Goal: Find specific fact: Find specific fact

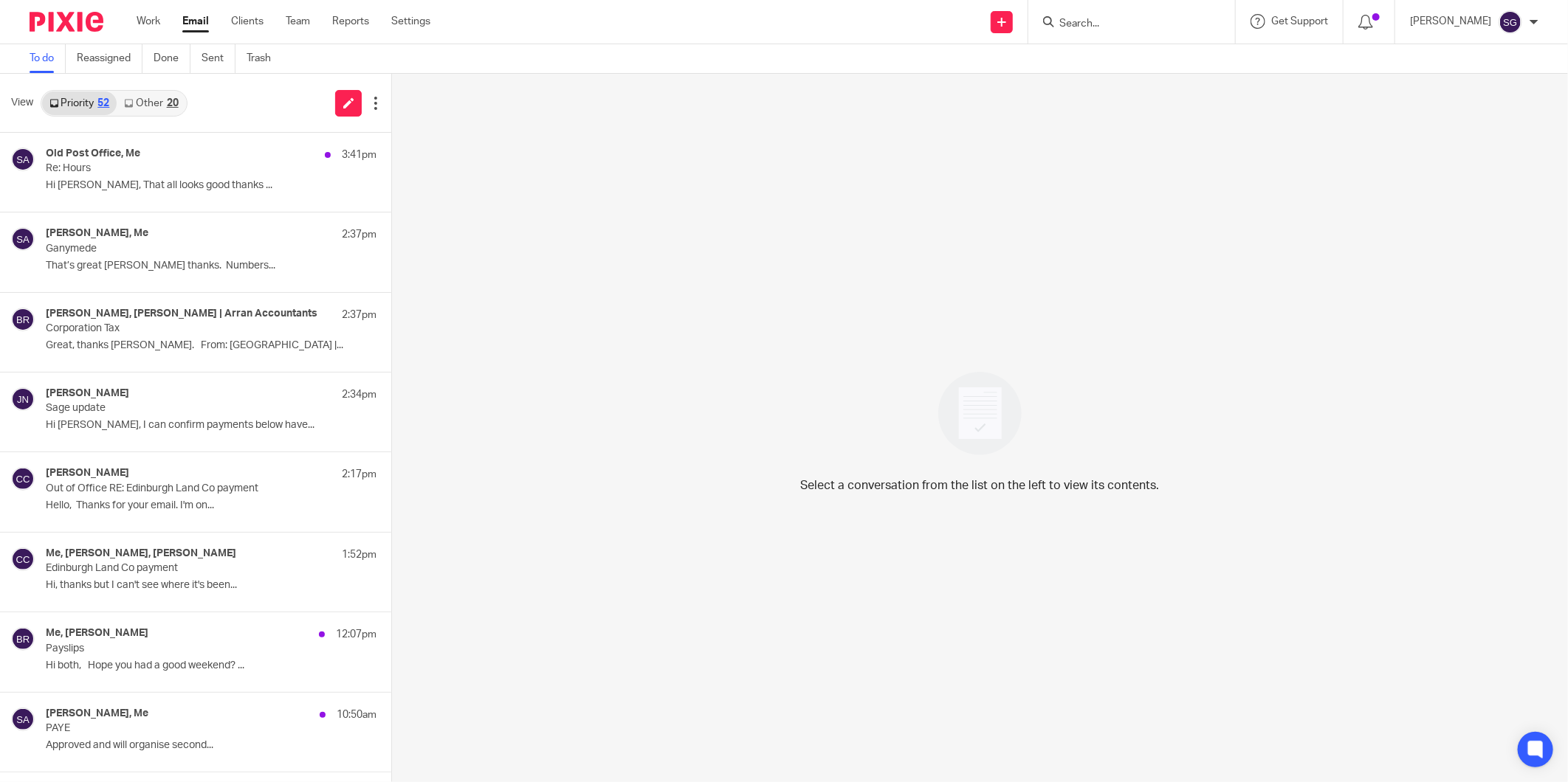
drag, startPoint x: 777, startPoint y: 40, endPoint x: 742, endPoint y: 16, distance: 42.4
click at [773, 42] on div "Send new email Create task Add client Request signature Get Support Contact Sup…" at bounding box center [1010, 22] width 1115 height 44
click at [191, 21] on link "Email" at bounding box center [196, 21] width 26 height 15
click at [1112, 30] on input "Search" at bounding box center [1124, 24] width 133 height 13
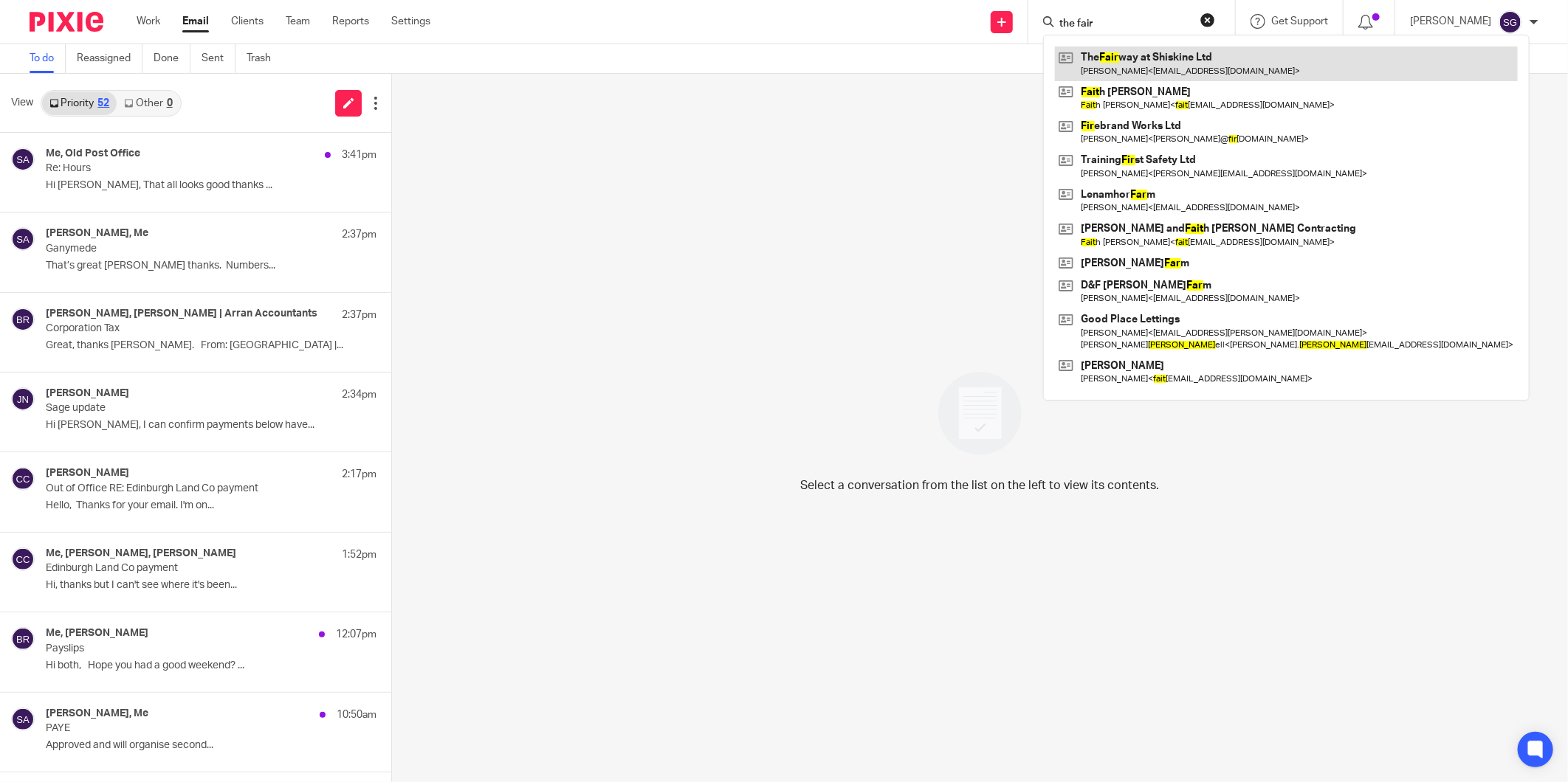
type input "the fair"
click at [1201, 52] on link at bounding box center [1286, 63] width 463 height 34
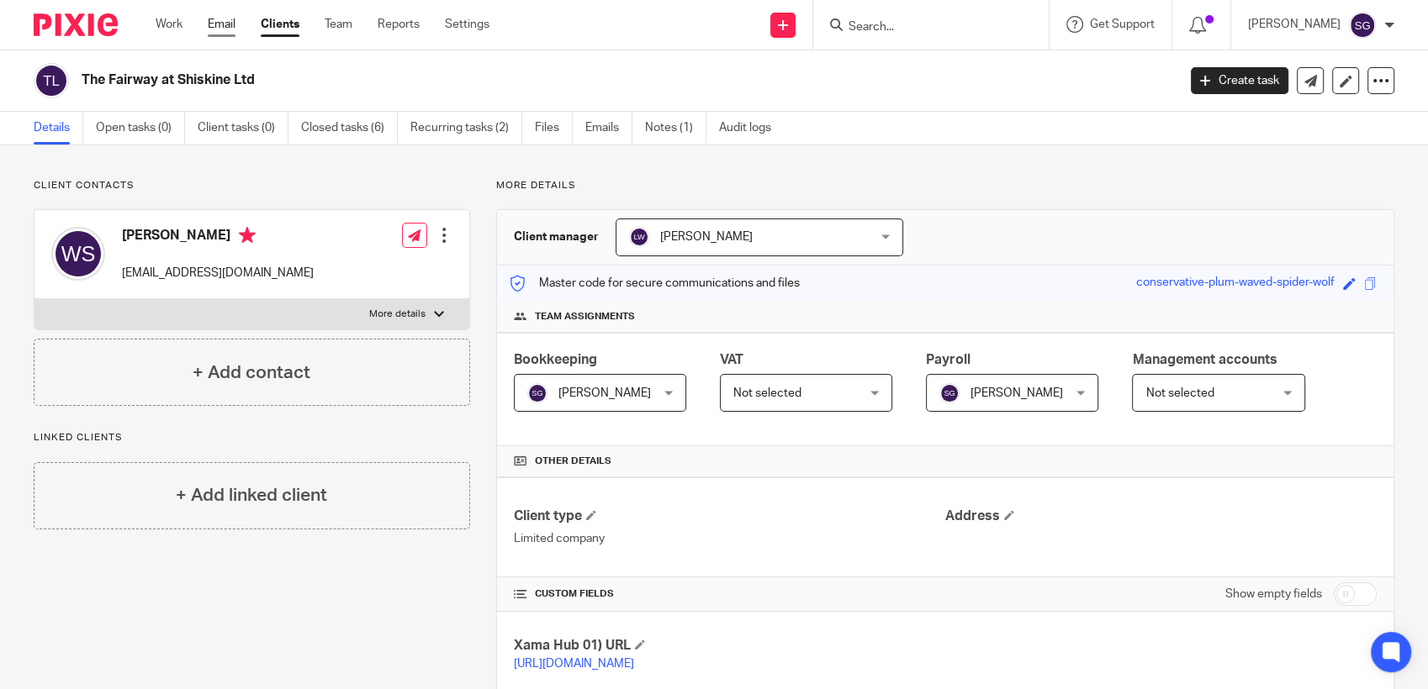
click at [211, 16] on link "Email" at bounding box center [222, 24] width 28 height 17
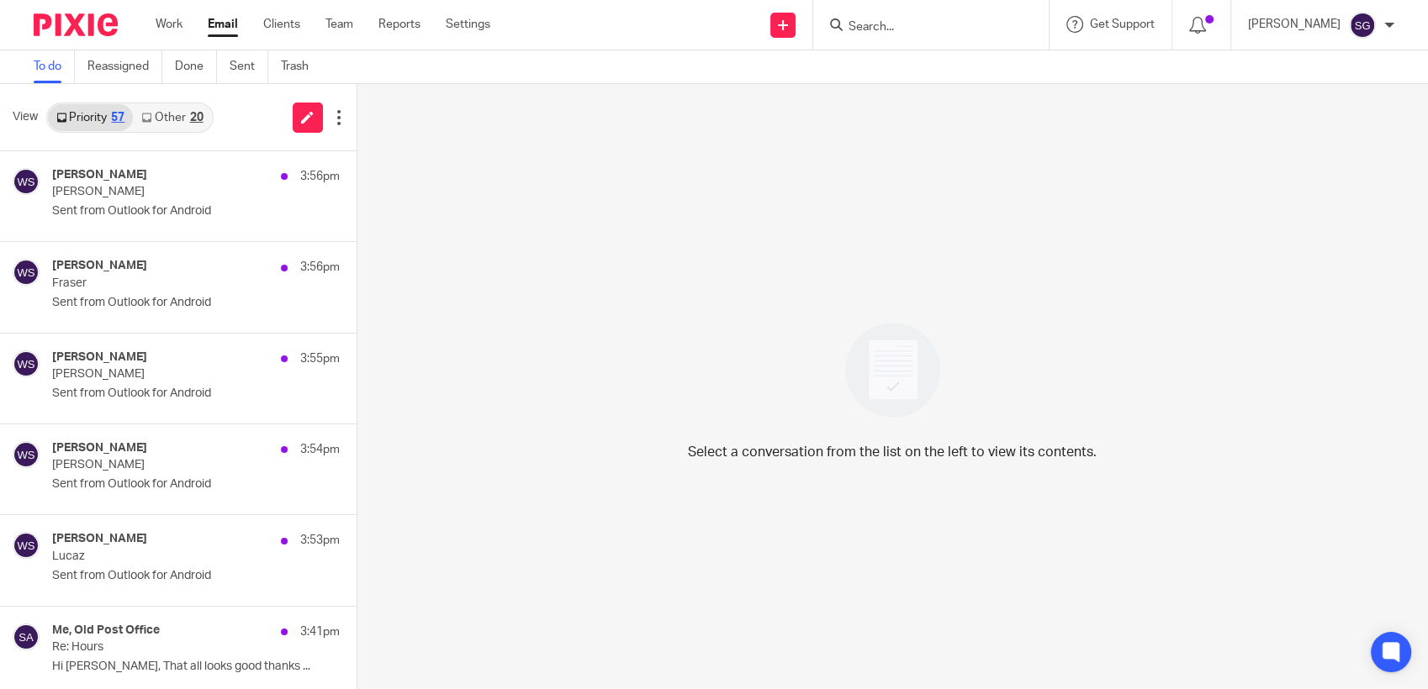
click at [169, 123] on link "Other 20" at bounding box center [172, 117] width 78 height 27
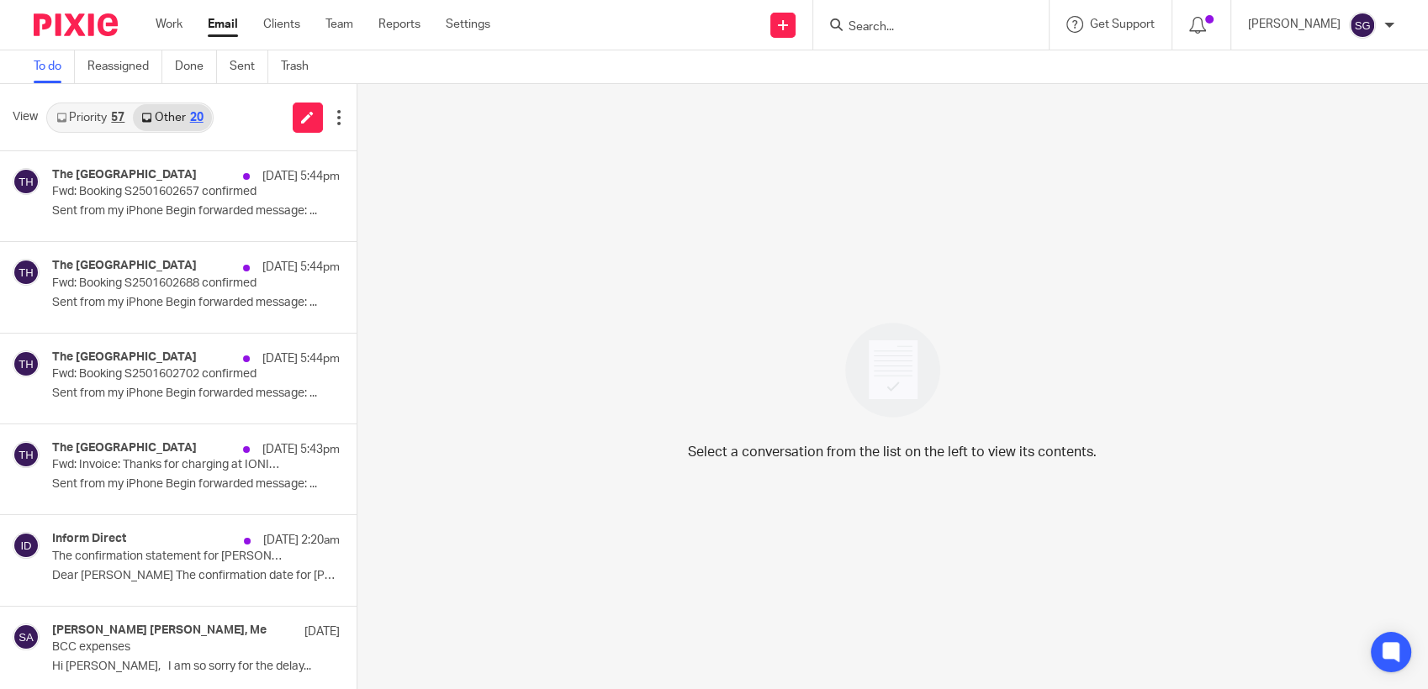
click at [87, 110] on link "Priority 57" at bounding box center [90, 117] width 85 height 27
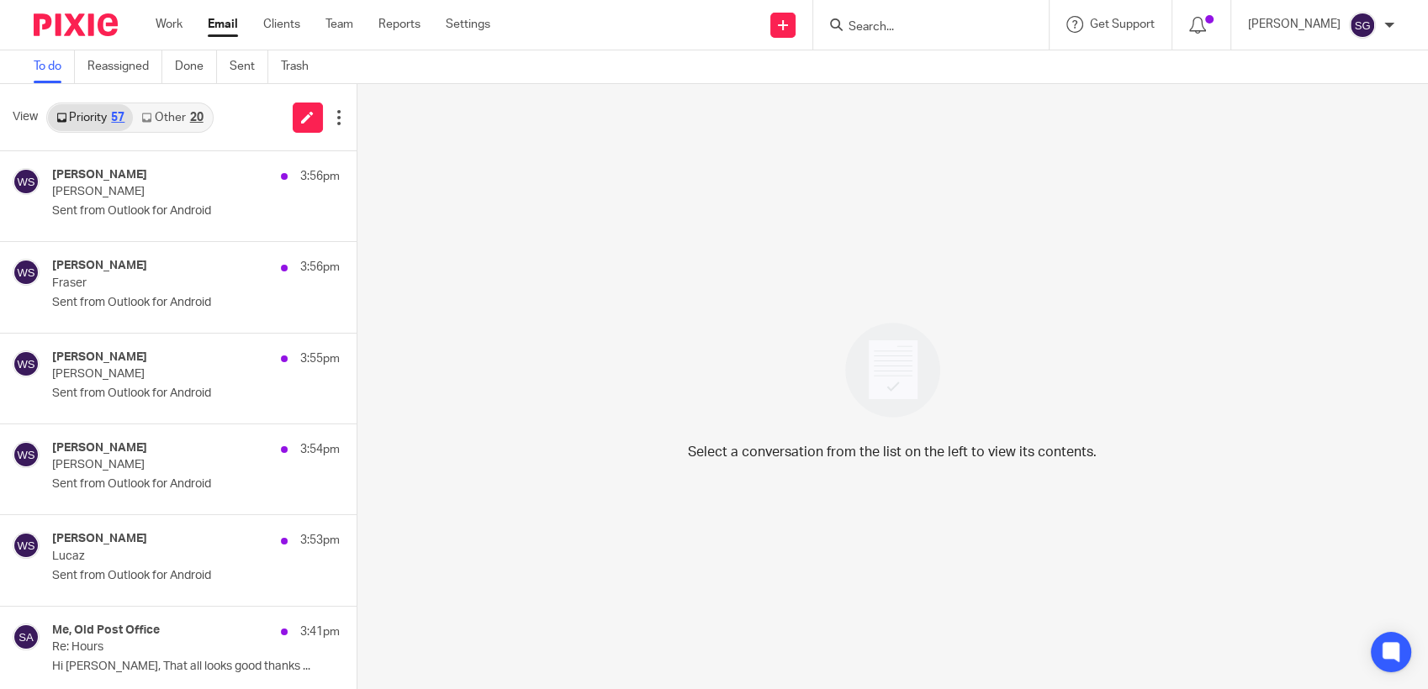
click at [220, 25] on link "Email" at bounding box center [223, 24] width 30 height 17
click at [171, 120] on link "Other 21" at bounding box center [172, 117] width 78 height 27
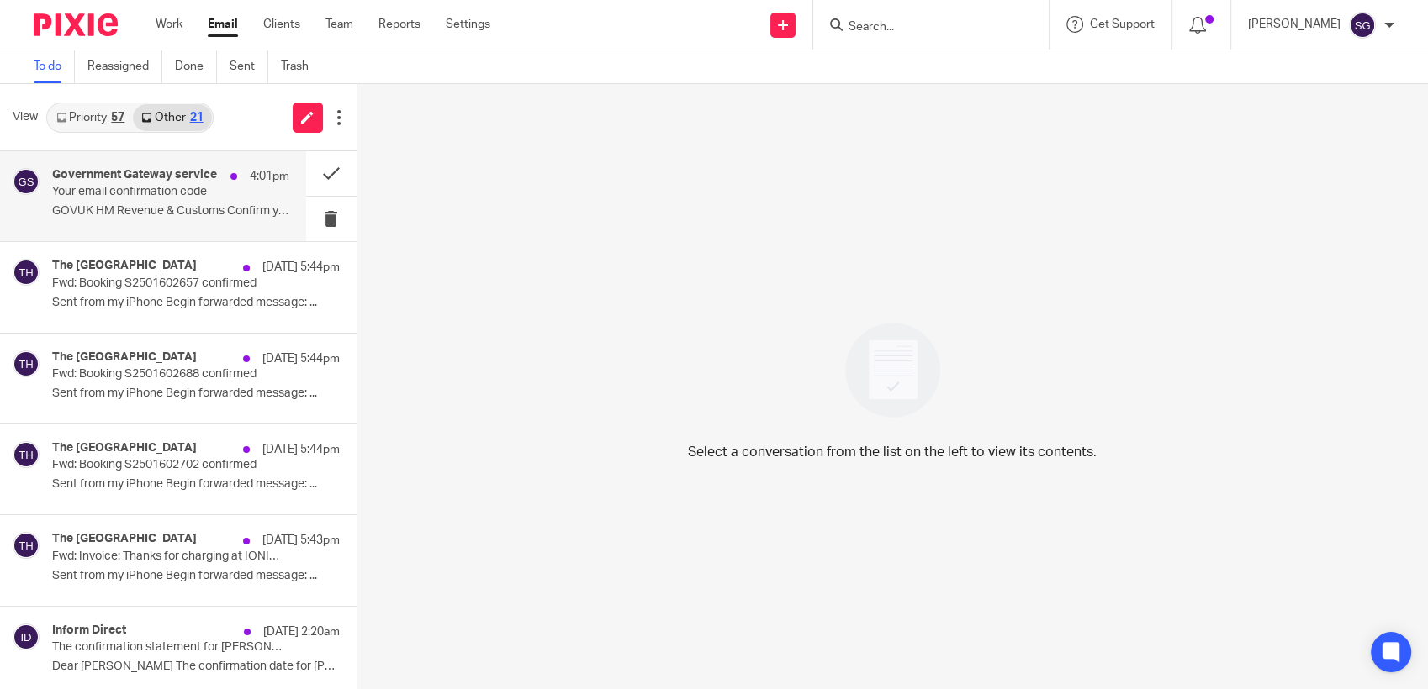
drag, startPoint x: 151, startPoint y: 209, endPoint x: 164, endPoint y: 207, distance: 12.7
click at [151, 209] on p "GOVUK HM Revenue & Customs Confirm your..." at bounding box center [170, 211] width 237 height 14
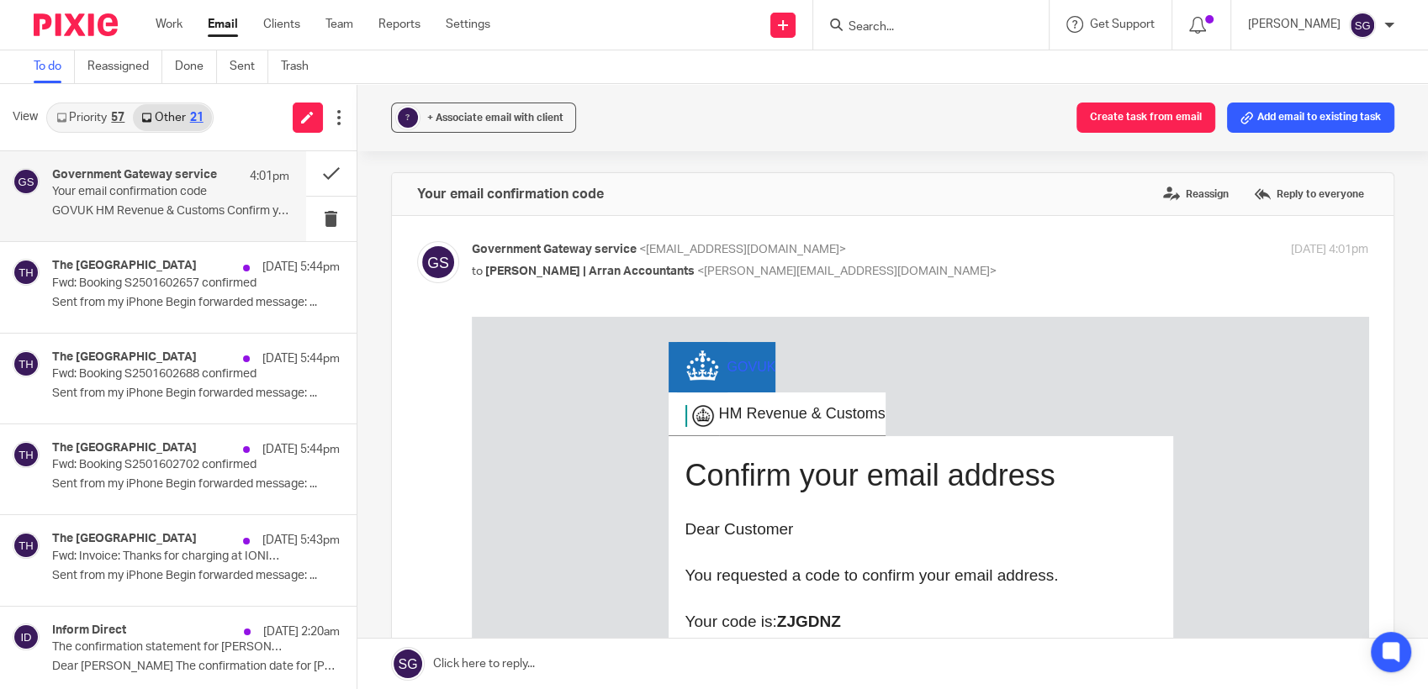
click at [811, 623] on b "ZJGDNZ" at bounding box center [808, 622] width 64 height 18
copy b "ZJGDNZ"
click at [869, 37] on div at bounding box center [930, 25] width 235 height 50
click at [874, 33] on input "Search" at bounding box center [922, 27] width 151 height 15
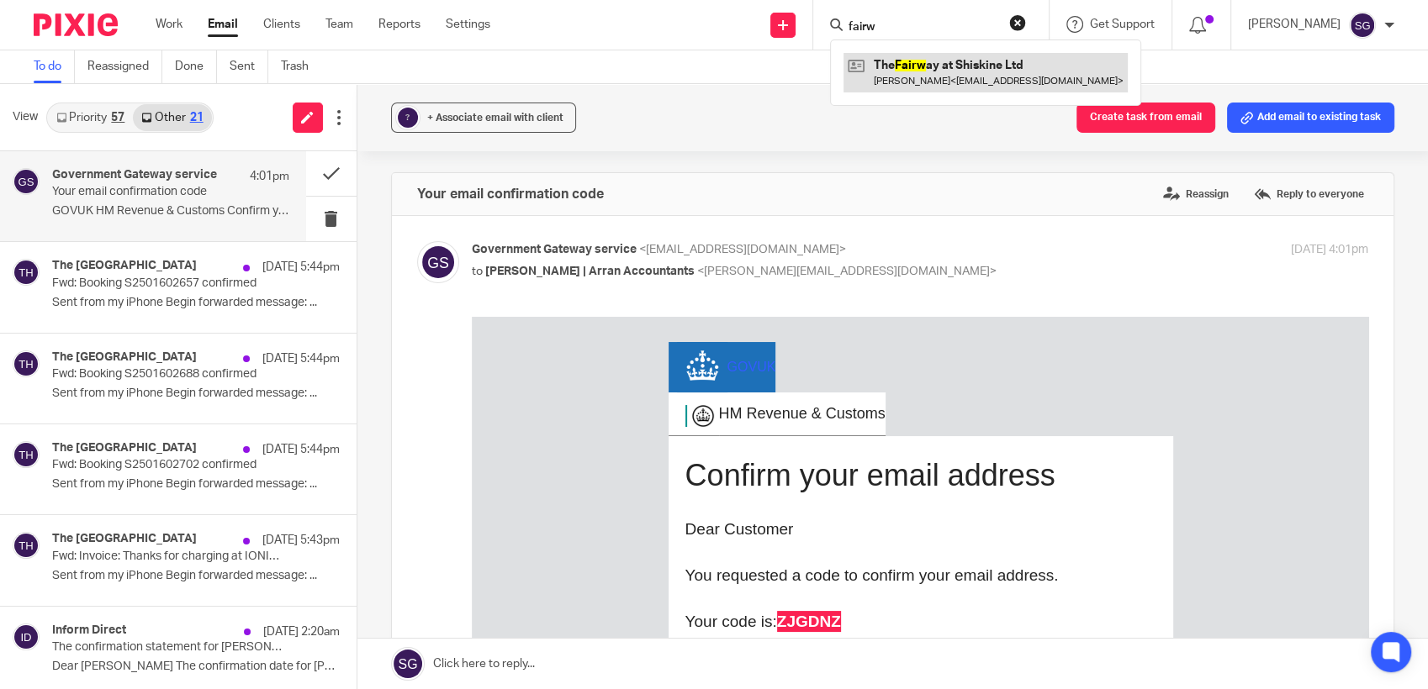
type input "fairw"
click at [904, 87] on link at bounding box center [985, 72] width 284 height 39
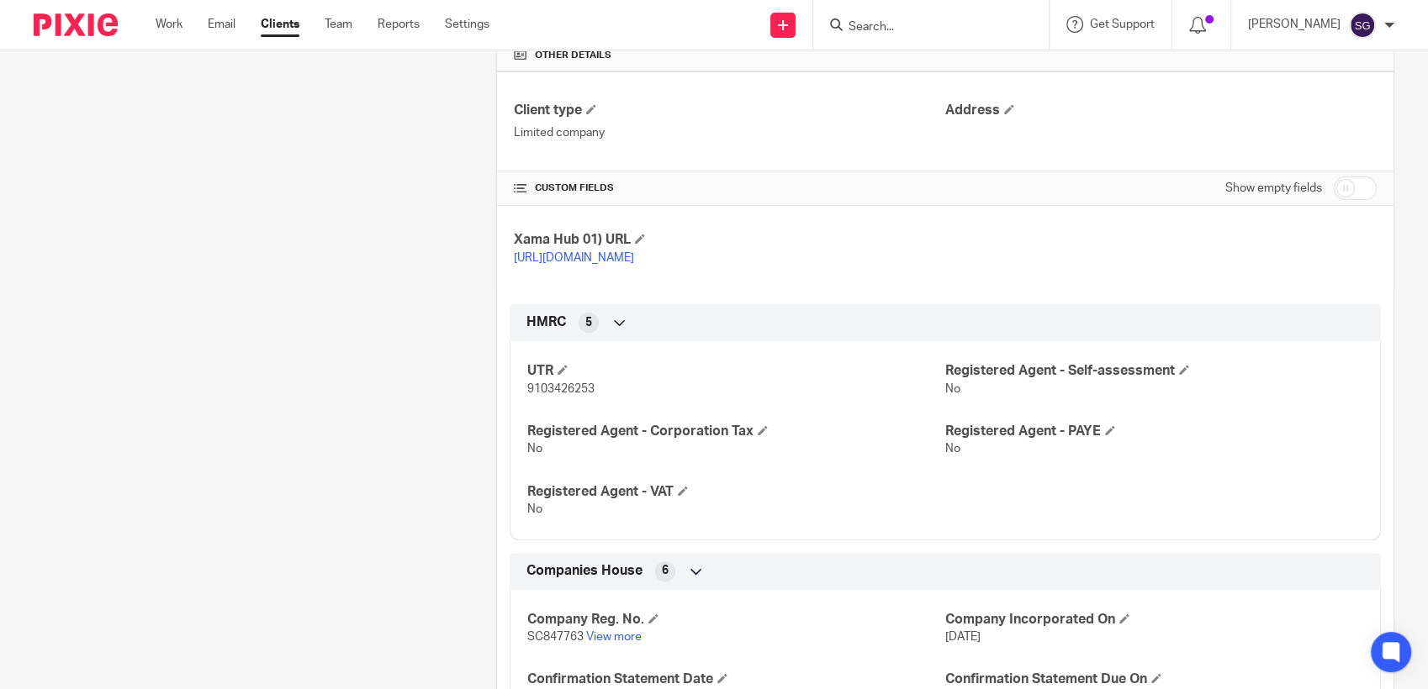
scroll to position [560, 0]
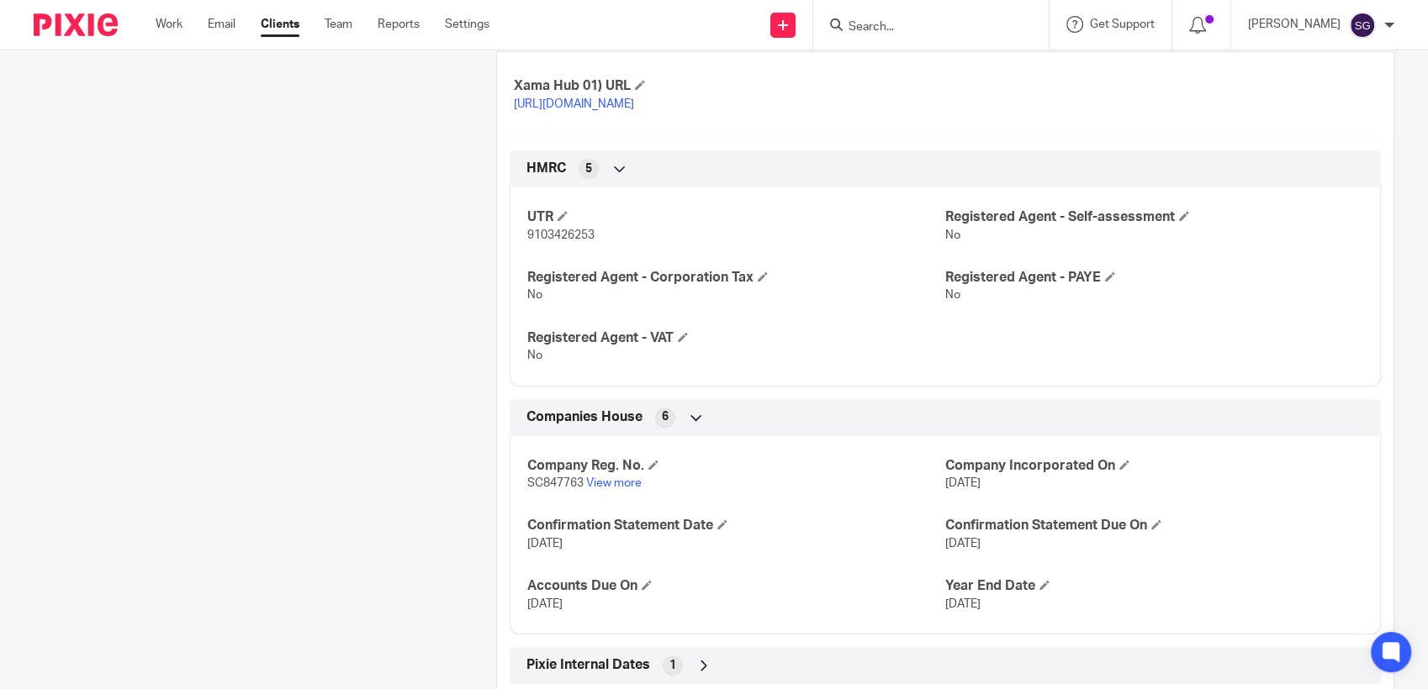
click at [551, 489] on span "SC847763" at bounding box center [555, 484] width 56 height 12
copy p "SC847763"
click at [559, 241] on span "9103426253" at bounding box center [560, 236] width 67 height 12
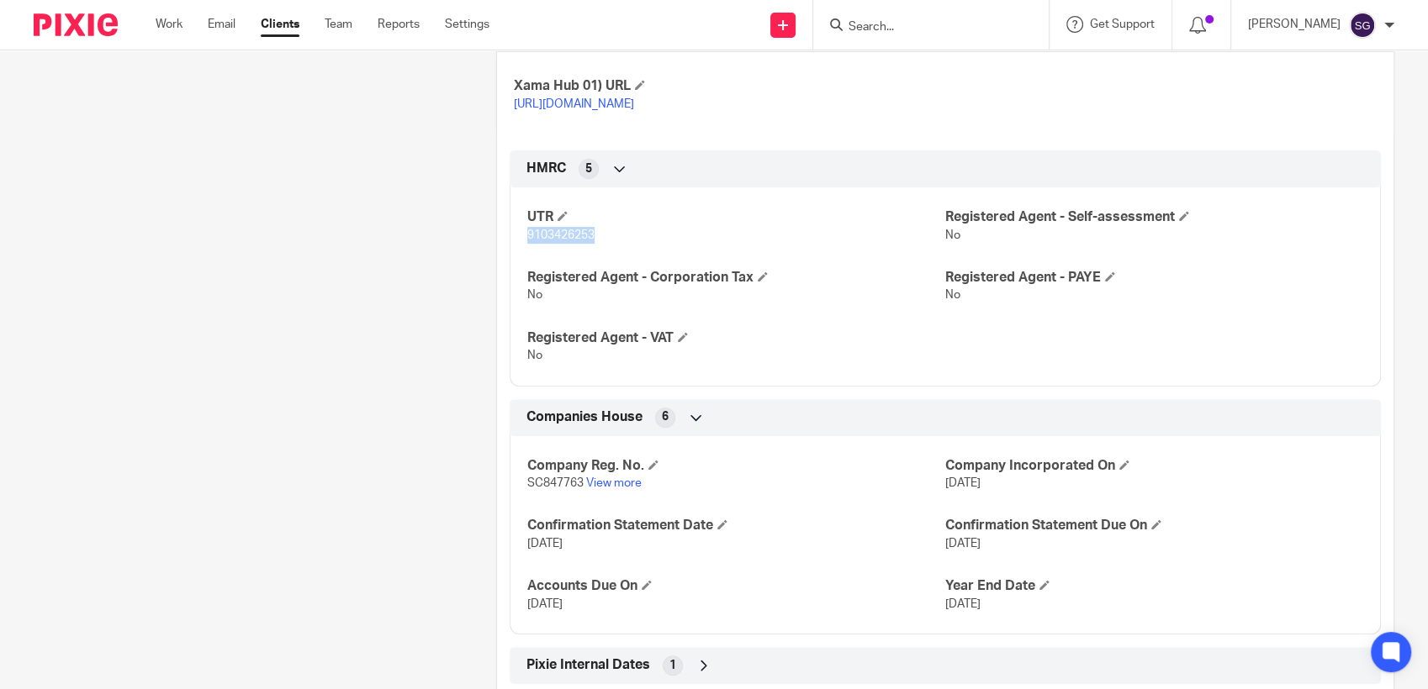
copy span "9103426253"
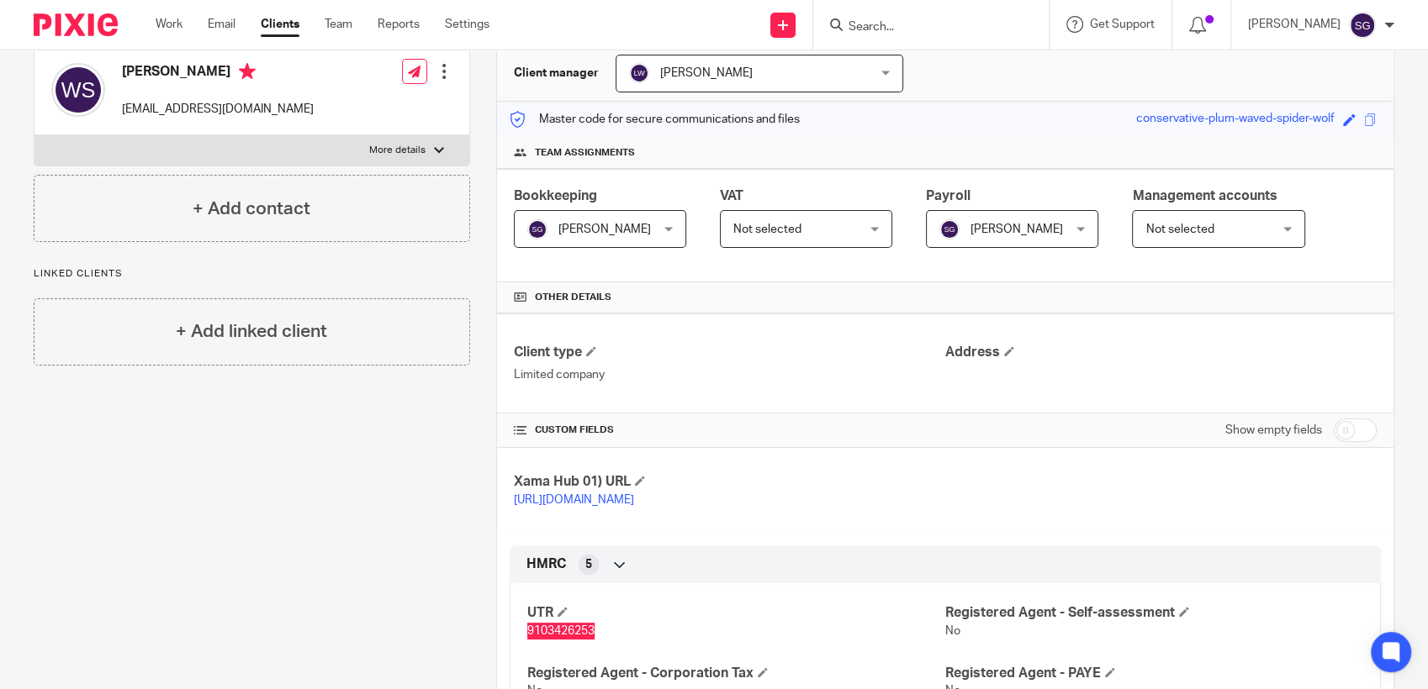
scroll to position [93, 0]
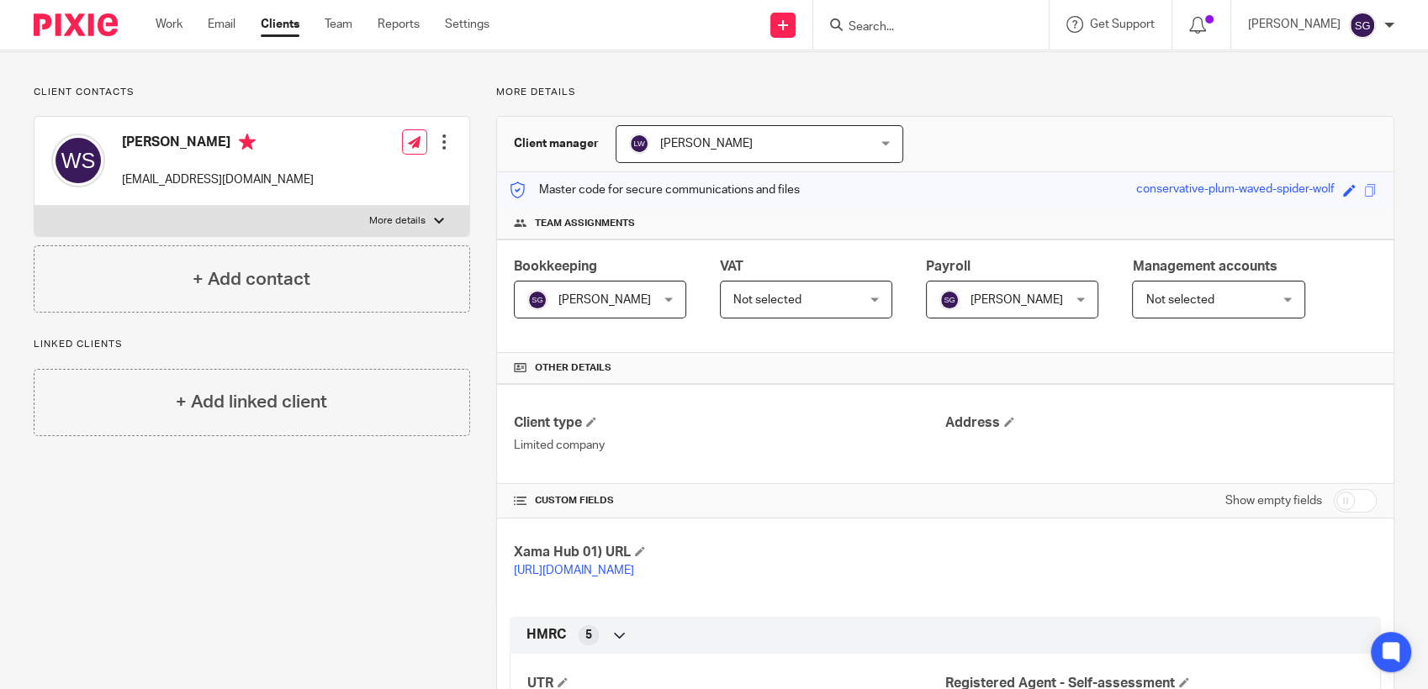
click at [905, 30] on input "Search" at bounding box center [922, 27] width 151 height 15
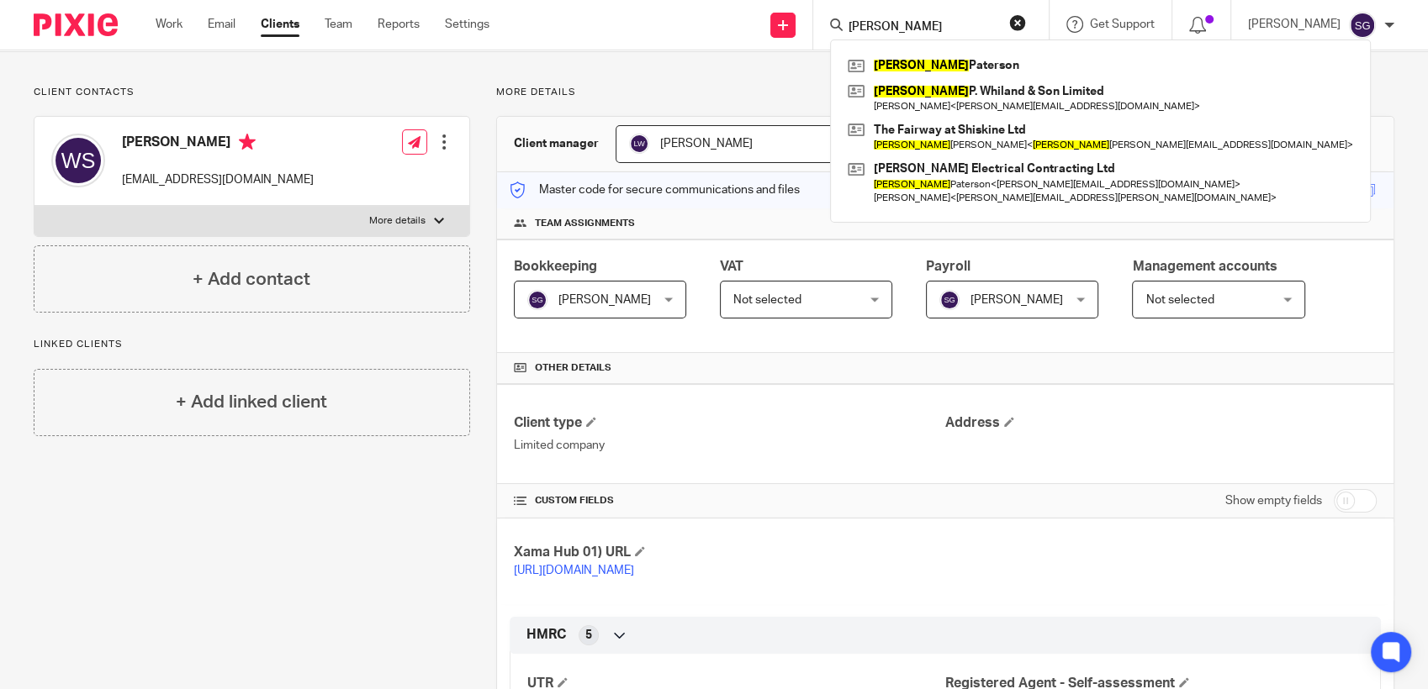
type input "[PERSON_NAME]"
drag, startPoint x: 562, startPoint y: 37, endPoint x: 679, endPoint y: 151, distance: 164.1
click at [570, 44] on div "Send new email Create task Add client Request signature [PERSON_NAME] [PERSON_N…" at bounding box center [971, 25] width 913 height 50
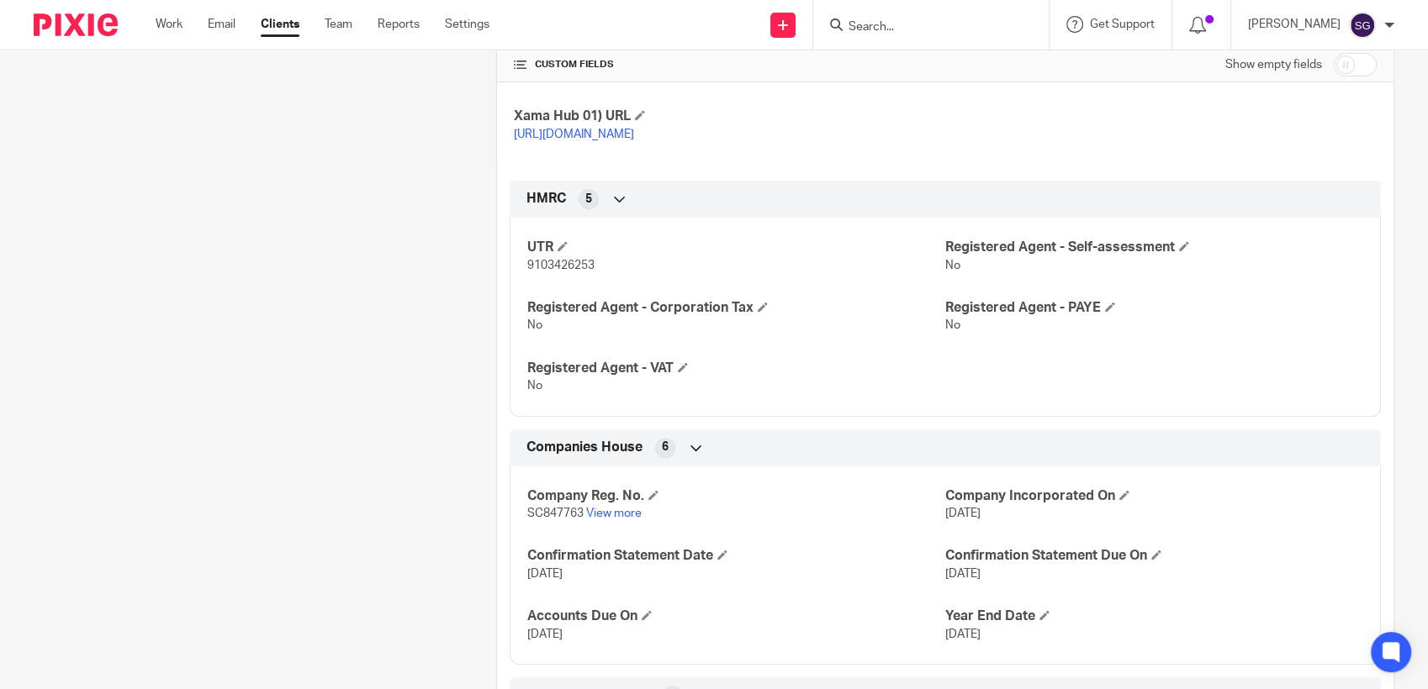
scroll to position [617, 0]
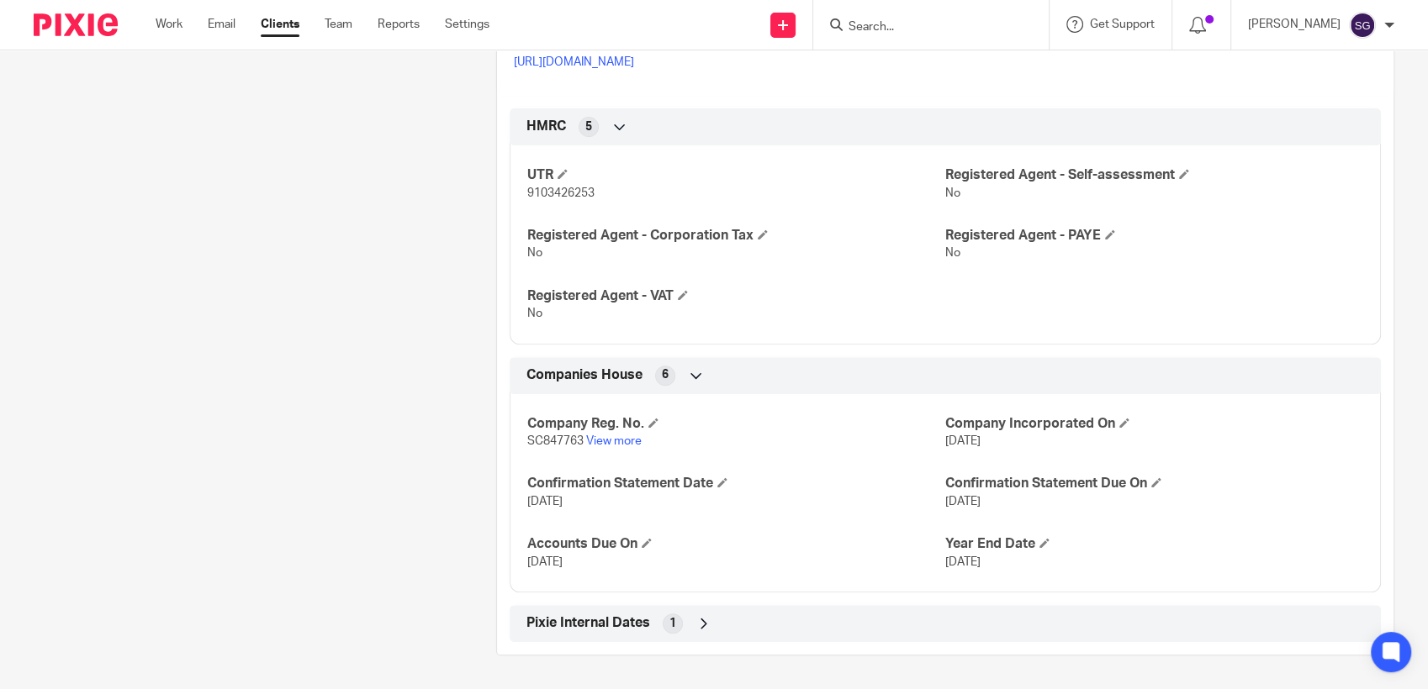
click at [203, 253] on div "Client contacts [PERSON_NAME] [EMAIL_ADDRESS][DOMAIN_NAME] Edit contact Create …" at bounding box center [239, 116] width 462 height 1079
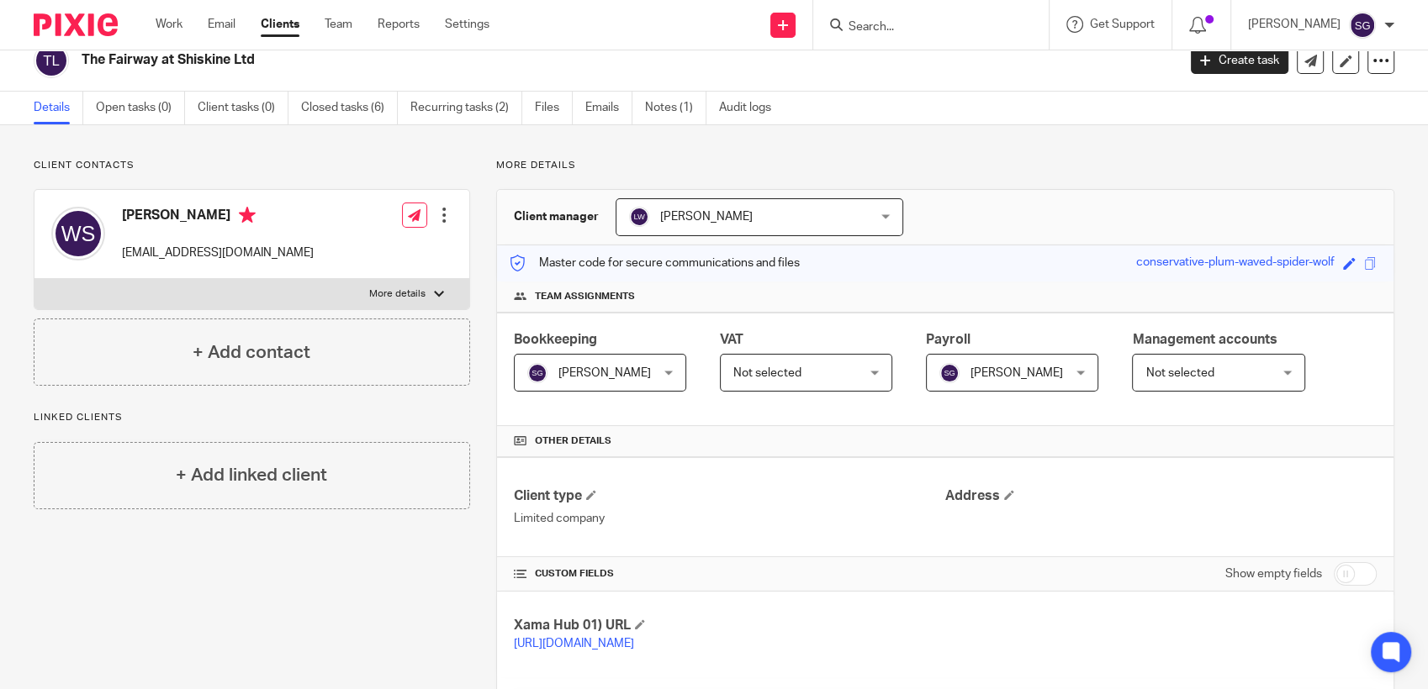
scroll to position [0, 0]
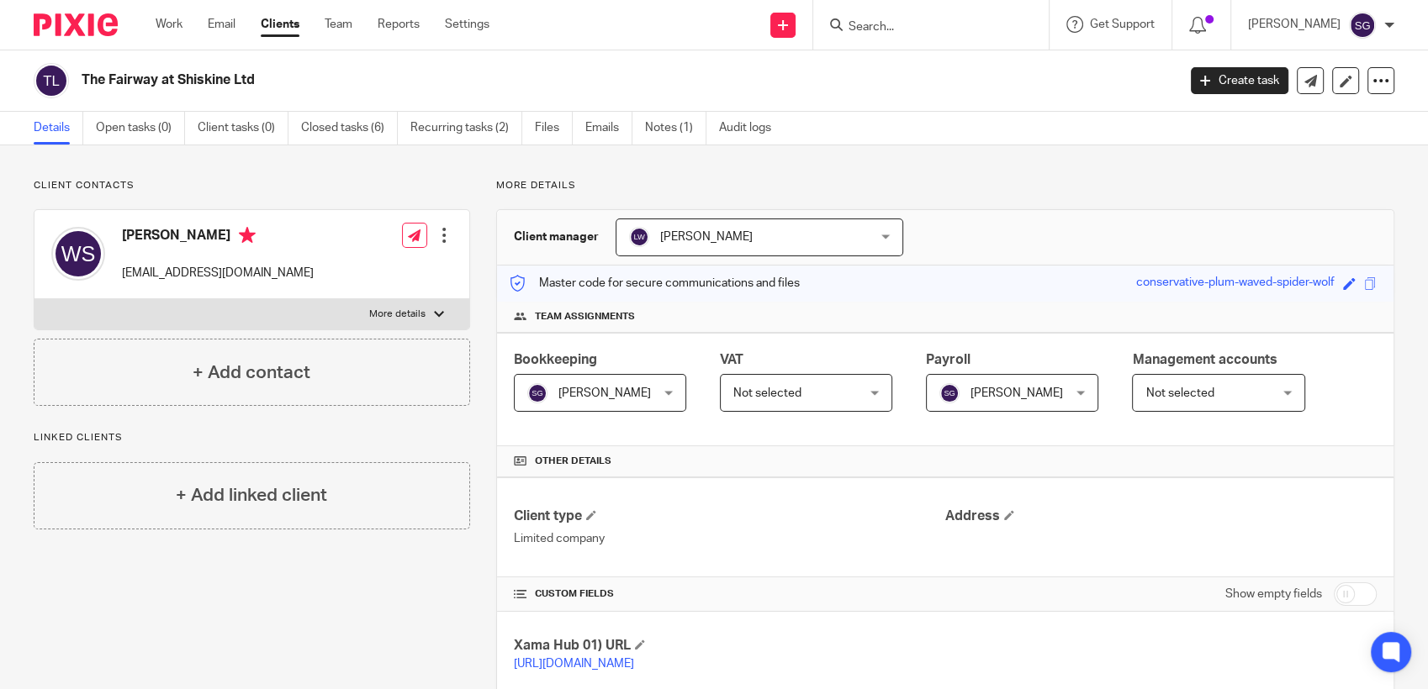
click at [667, 50] on div "The Fairway at Shiskine Ltd Create task Update from Companies House Export data…" at bounding box center [714, 80] width 1428 height 61
click at [730, 33] on div "Send new email Create task Add client Request signature Get Support Contact Sup…" at bounding box center [971, 25] width 913 height 50
drag, startPoint x: 630, startPoint y: 64, endPoint x: 472, endPoint y: 0, distance: 170.5
click at [623, 65] on div "The Fairway at Shiskine Ltd" at bounding box center [600, 80] width 1132 height 35
